Goal: Information Seeking & Learning: Check status

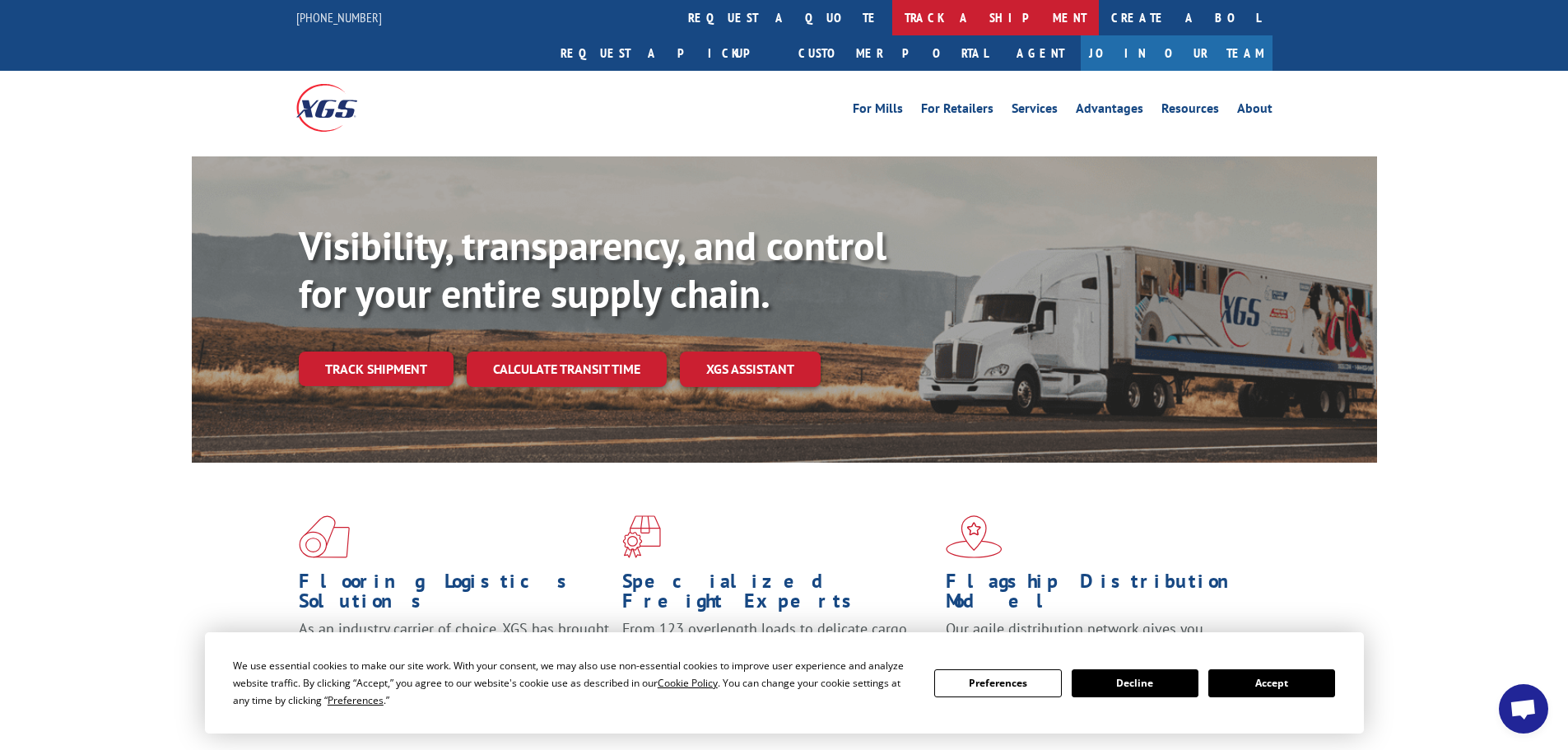
click at [892, 23] on link "track a shipment" at bounding box center [996, 17] width 207 height 35
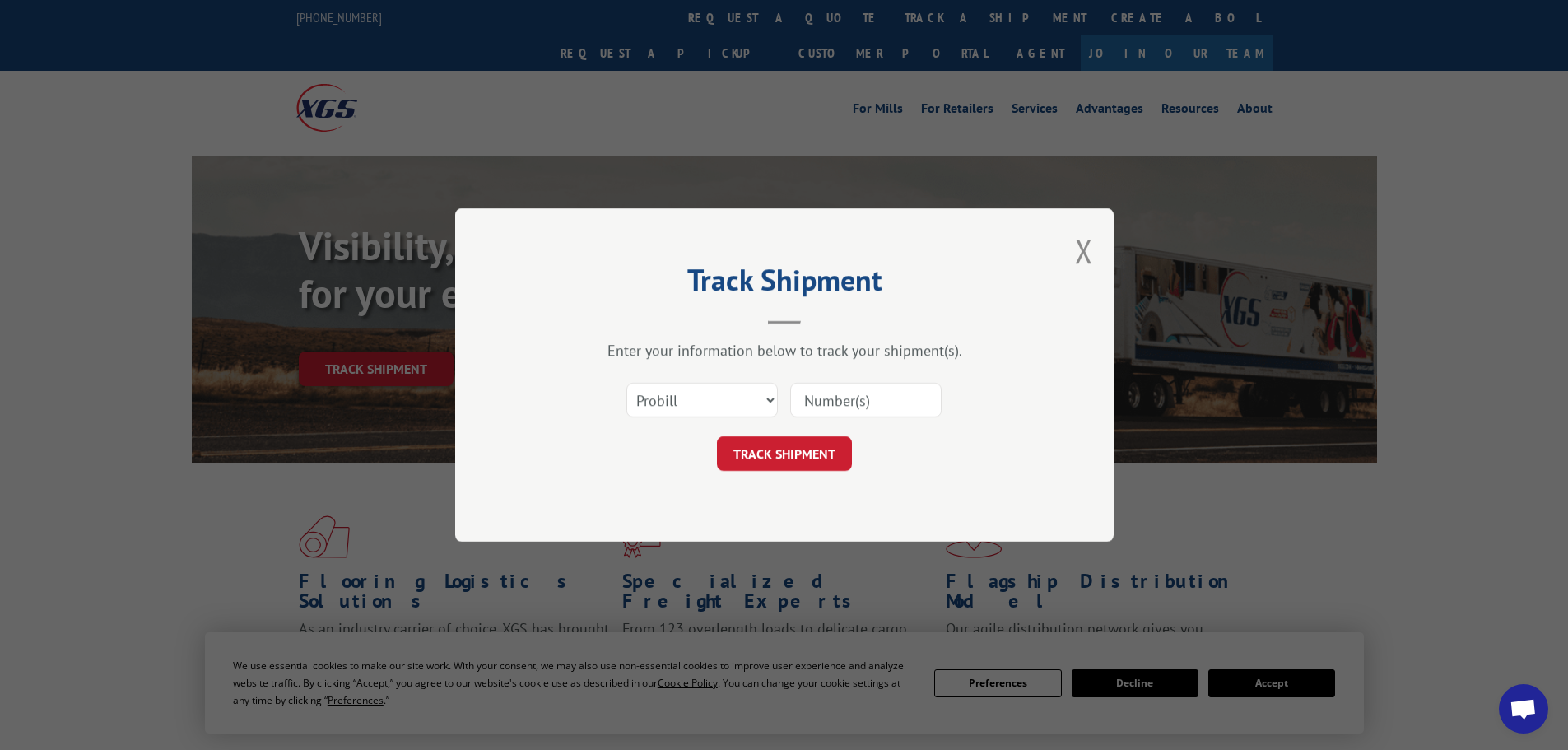
paste input "62531181"
click at [1086, 246] on button "Close modal" at bounding box center [1085, 250] width 18 height 43
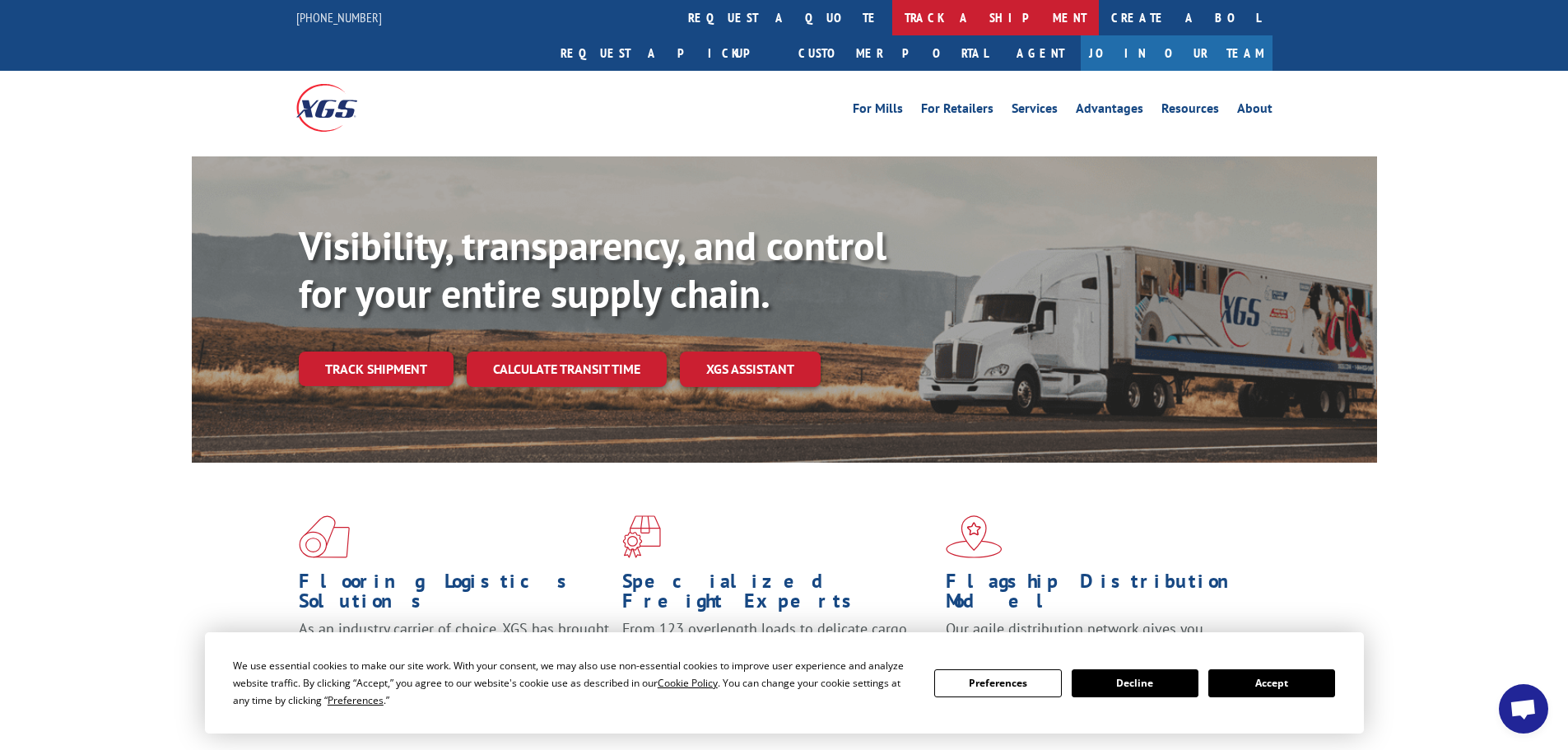
click at [892, 5] on link "track a shipment" at bounding box center [996, 17] width 207 height 35
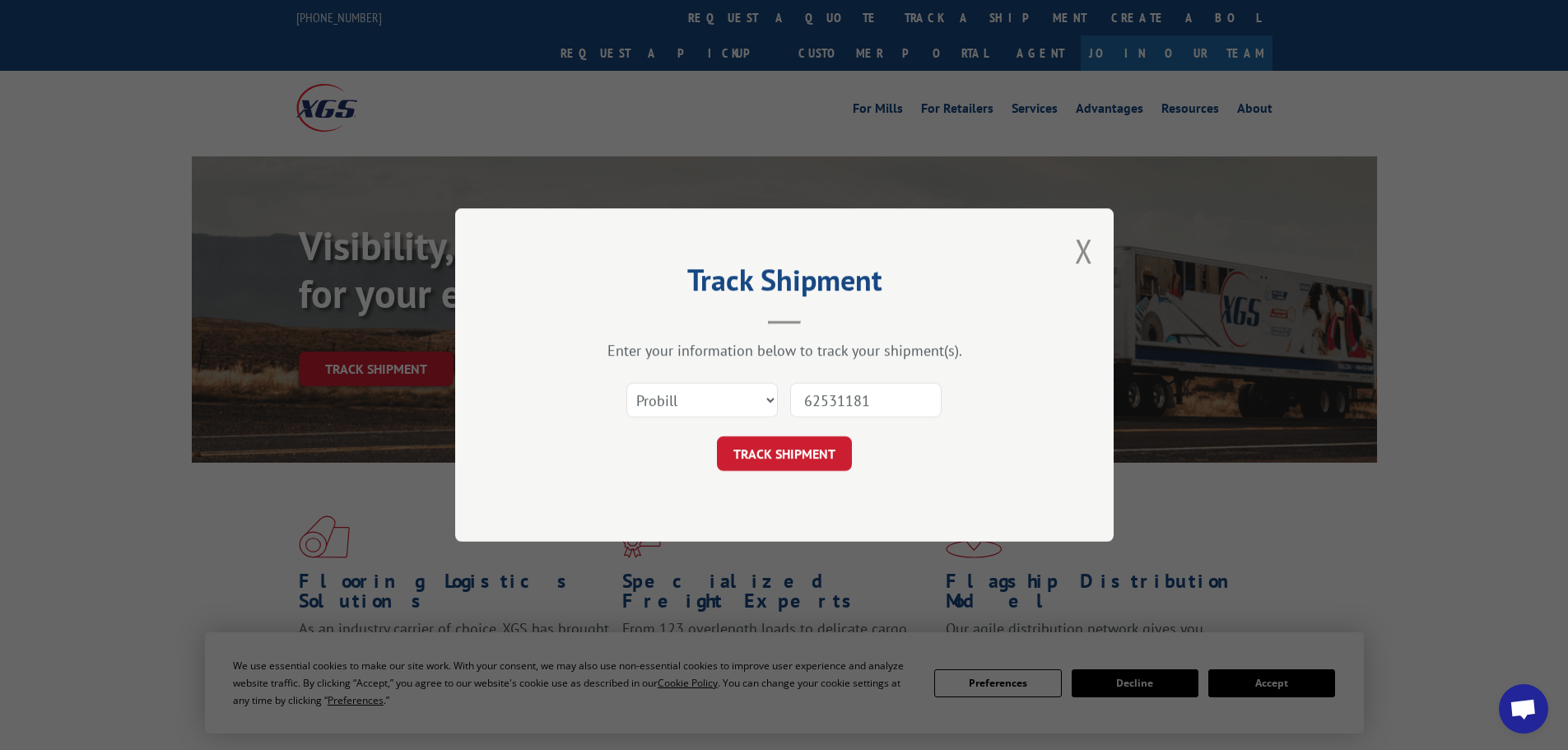
click at [846, 407] on input "62531181" at bounding box center [866, 400] width 151 height 34
paste input "17469238"
type input "17469238"
click at [796, 454] on button "TRACK SHIPMENT" at bounding box center [785, 454] width 135 height 34
